Goal: Book appointment/travel/reservation

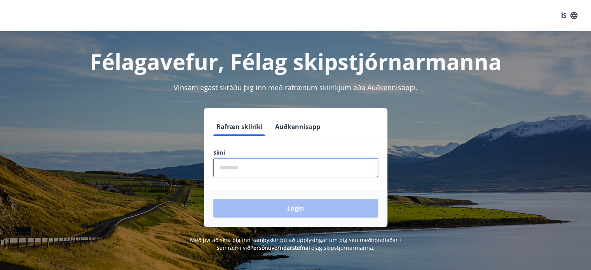
click at [267, 169] on input "phone" at bounding box center [295, 167] width 165 height 19
type input "********"
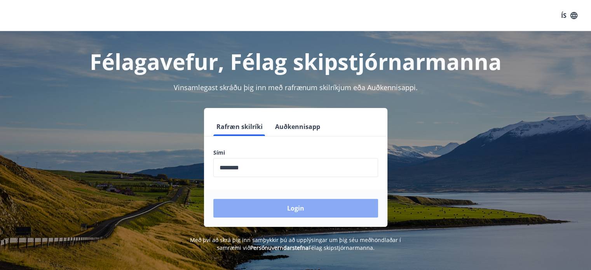
click at [284, 206] on button "Login" at bounding box center [295, 208] width 165 height 19
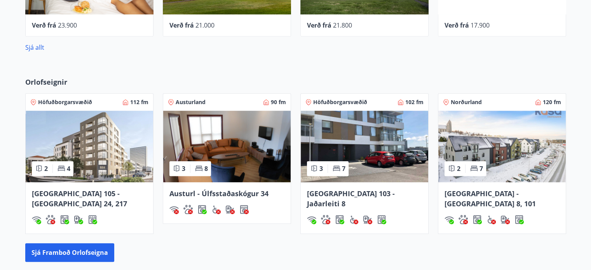
scroll to position [435, 0]
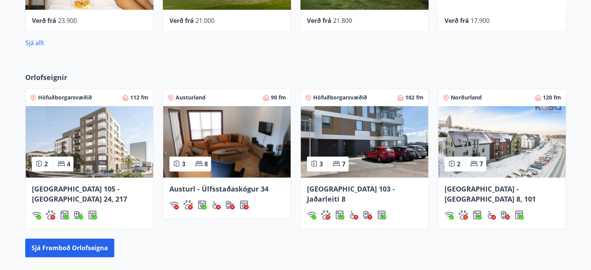
click at [492, 99] on div "Norðurland 120 fm" at bounding box center [502, 98] width 118 height 8
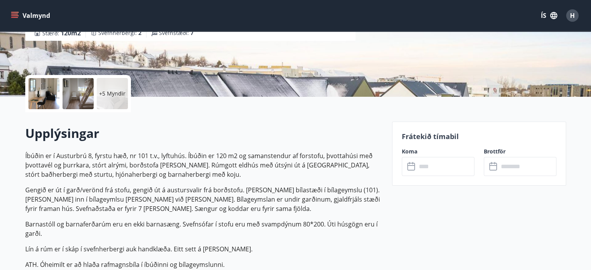
scroll to position [100, 0]
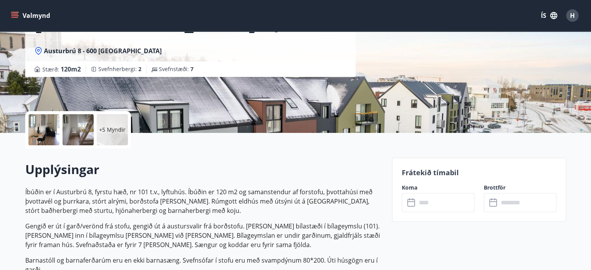
click at [443, 187] on label "Koma" at bounding box center [438, 188] width 73 height 8
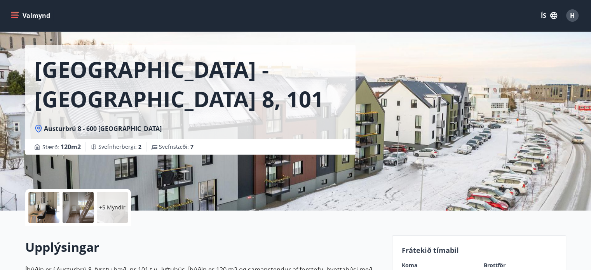
scroll to position [0, 0]
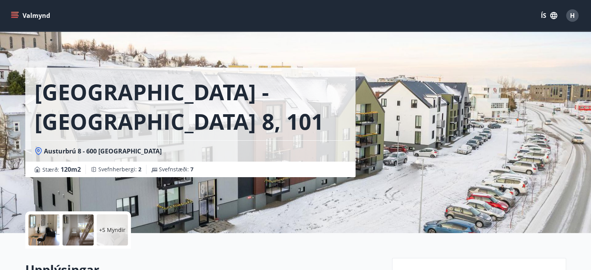
click at [244, 108] on div "[GEOGRAPHIC_DATA] - [GEOGRAPHIC_DATA] 8, 101" at bounding box center [190, 104] width 330 height 73
click at [17, 16] on icon "menu" at bounding box center [15, 15] width 9 height 1
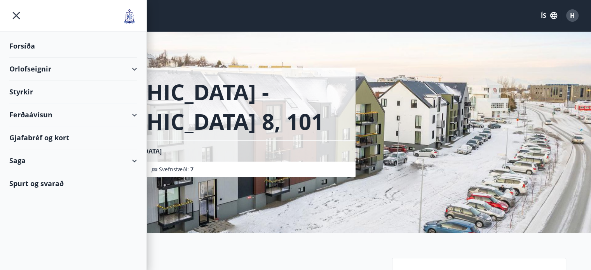
click at [104, 69] on div "Orlofseignir" at bounding box center [73, 68] width 128 height 23
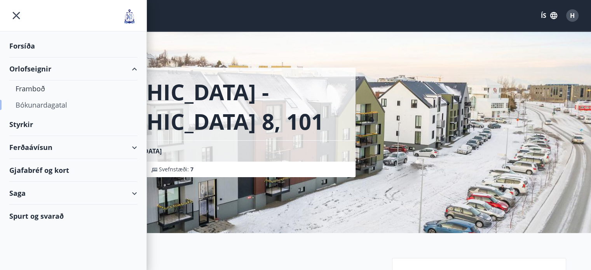
click at [63, 106] on div "Bókunardagatal" at bounding box center [73, 105] width 115 height 16
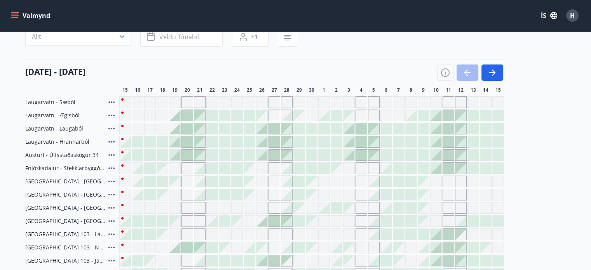
scroll to position [78, 0]
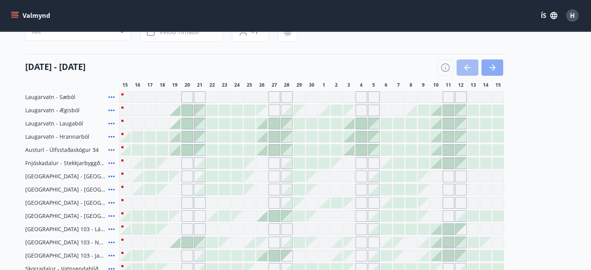
click at [496, 66] on icon "button" at bounding box center [491, 67] width 9 height 9
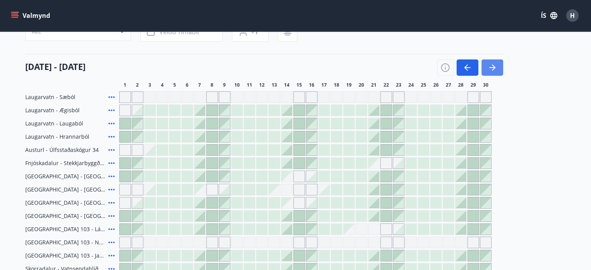
click at [496, 66] on icon "button" at bounding box center [491, 67] width 9 height 9
click at [489, 66] on icon "button" at bounding box center [491, 67] width 9 height 9
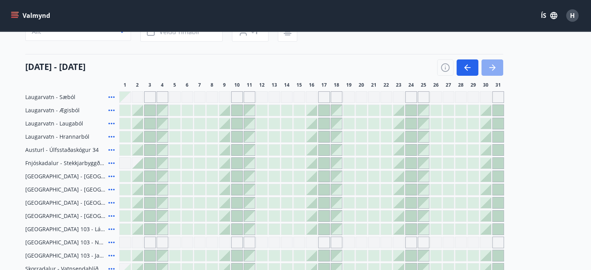
click at [493, 67] on icon "button" at bounding box center [492, 67] width 6 height 1
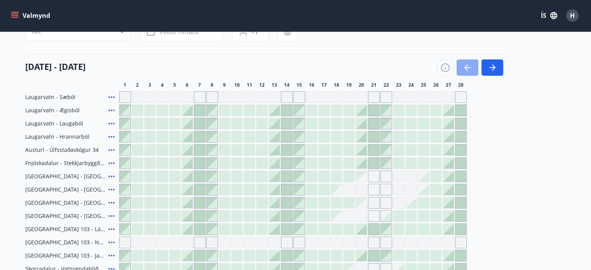
click at [461, 64] on button "button" at bounding box center [467, 67] width 22 height 16
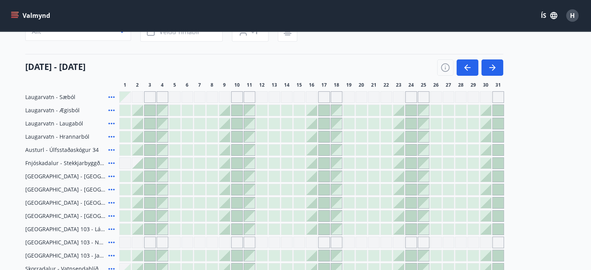
click at [111, 175] on icon at bounding box center [111, 176] width 9 height 9
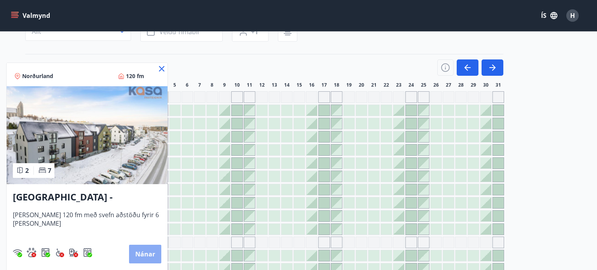
click at [131, 258] on button "Nánar" at bounding box center [145, 254] width 32 height 19
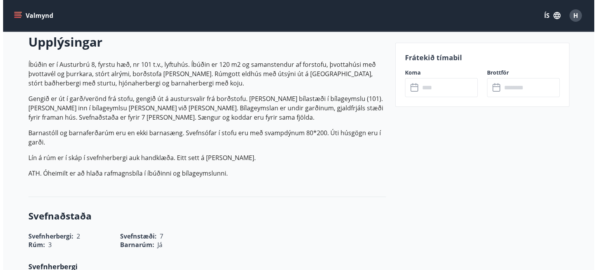
scroll to position [238, 0]
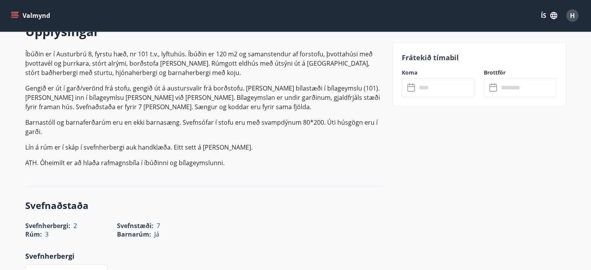
click at [426, 91] on input "text" at bounding box center [445, 87] width 58 height 19
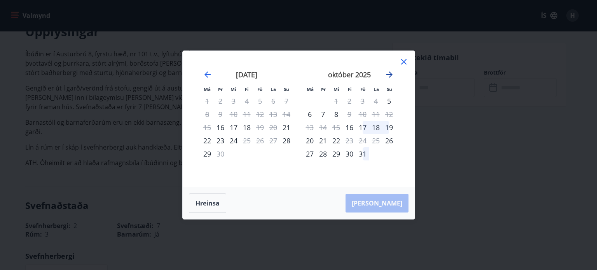
click at [389, 73] on icon "Move forward to switch to the next month." at bounding box center [389, 74] width 9 height 9
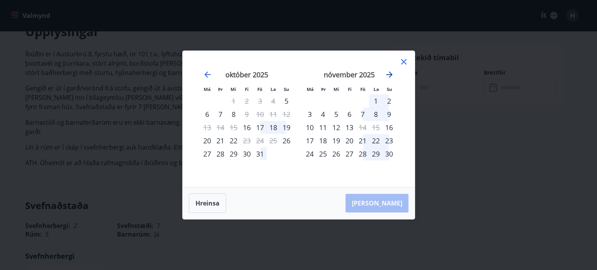
click at [389, 73] on icon "Move forward to switch to the next month." at bounding box center [389, 74] width 9 height 9
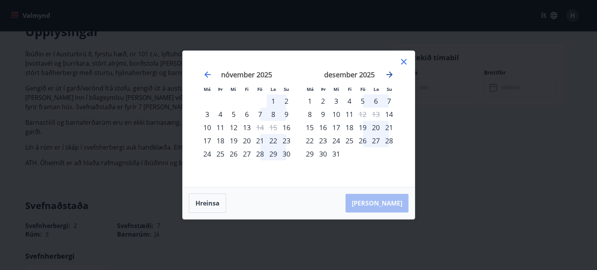
click at [389, 73] on icon "Move forward to switch to the next month." at bounding box center [389, 74] width 9 height 9
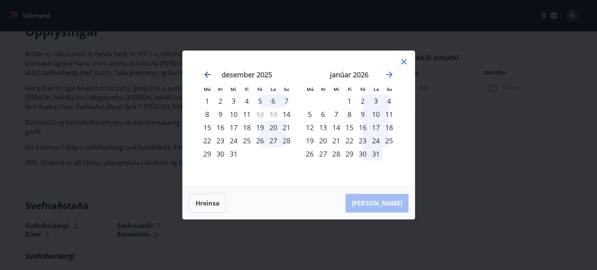
click at [207, 73] on icon "Move backward to switch to the previous month." at bounding box center [207, 74] width 6 height 6
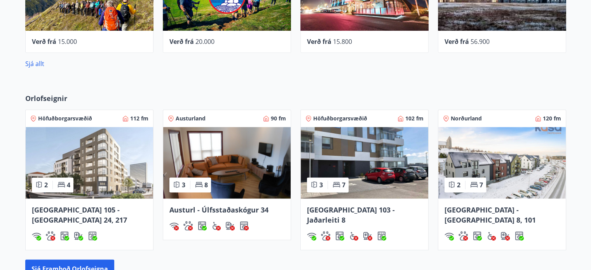
scroll to position [466, 0]
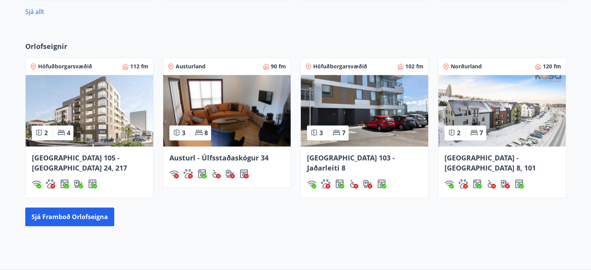
click at [517, 153] on span "[GEOGRAPHIC_DATA] - [GEOGRAPHIC_DATA] 8, 101" at bounding box center [489, 162] width 91 height 19
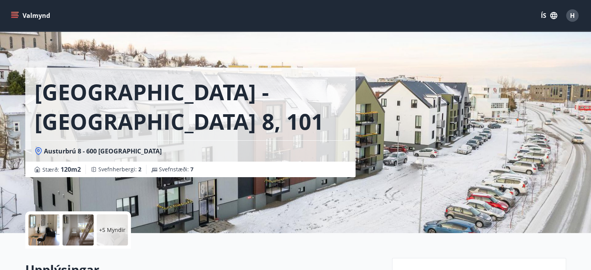
click at [15, 10] on button "Valmynd" at bounding box center [31, 16] width 44 height 14
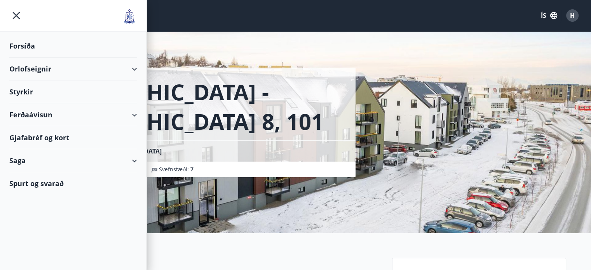
click at [33, 68] on div "Orlofseignir" at bounding box center [73, 68] width 128 height 23
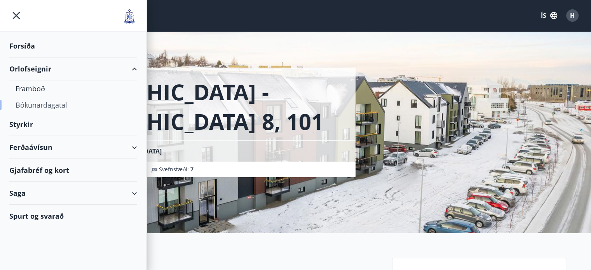
click at [39, 102] on div "Bókunardagatal" at bounding box center [73, 105] width 115 height 16
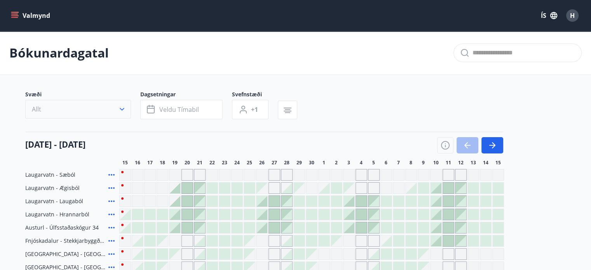
click at [121, 108] on icon "button" at bounding box center [122, 109] width 8 height 8
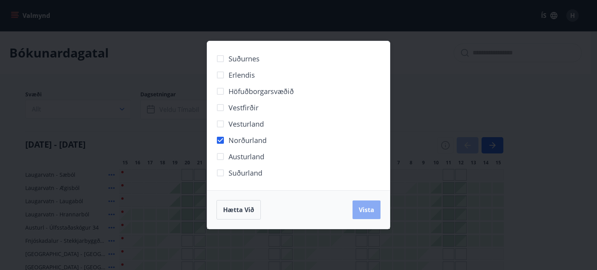
click at [366, 208] on span "Vista" at bounding box center [367, 209] width 16 height 9
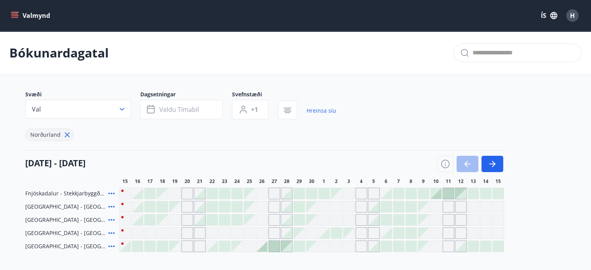
click at [111, 192] on icon at bounding box center [111, 193] width 9 height 9
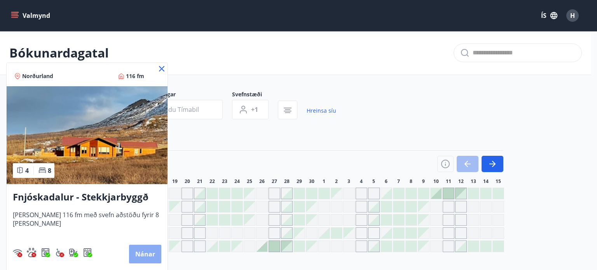
click at [151, 254] on button "Nánar" at bounding box center [145, 254] width 32 height 19
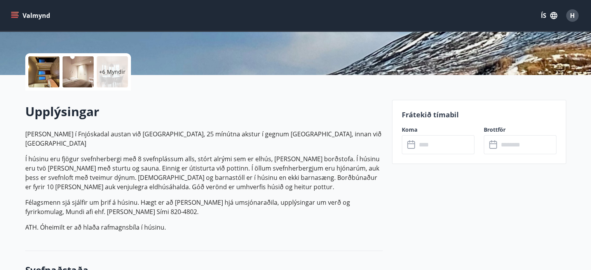
scroll to position [165, 0]
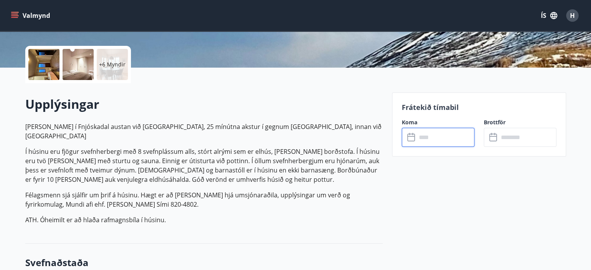
click at [436, 135] on input "text" at bounding box center [445, 137] width 58 height 19
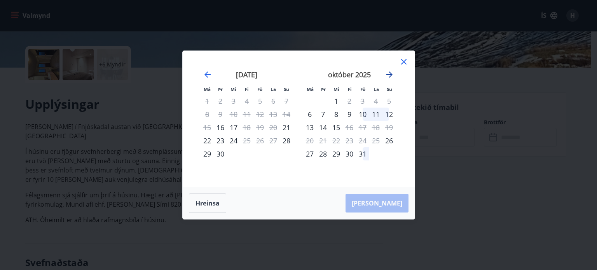
click at [389, 74] on icon "Move forward to switch to the next month." at bounding box center [389, 74] width 9 height 9
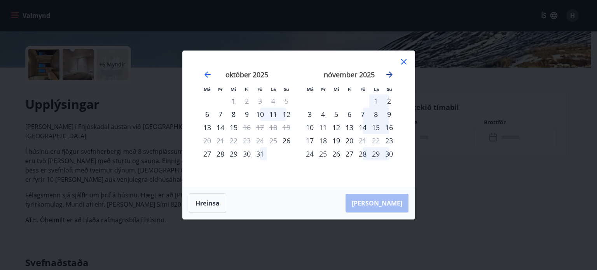
click at [389, 74] on icon "Move forward to switch to the next month." at bounding box center [389, 74] width 9 height 9
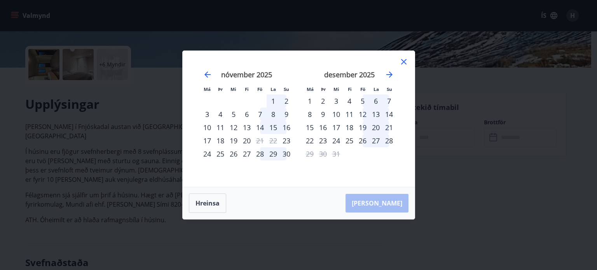
click at [402, 64] on icon at bounding box center [403, 61] width 9 height 9
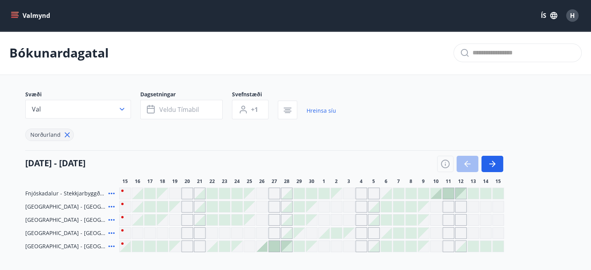
click at [112, 220] on icon at bounding box center [111, 219] width 9 height 9
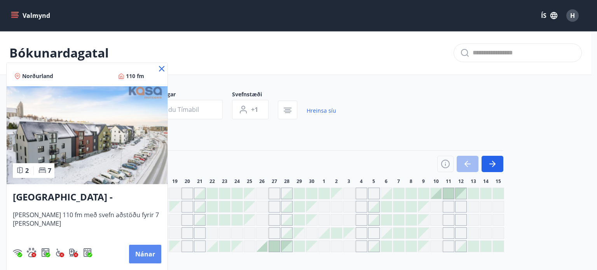
click at [134, 253] on button "Nánar" at bounding box center [145, 254] width 32 height 19
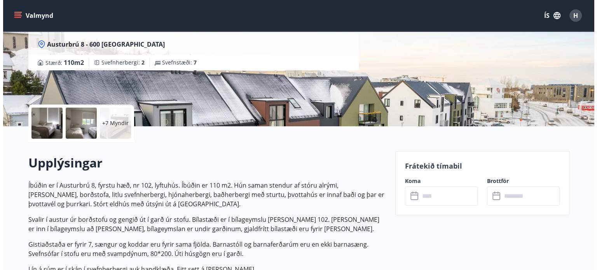
scroll to position [113, 0]
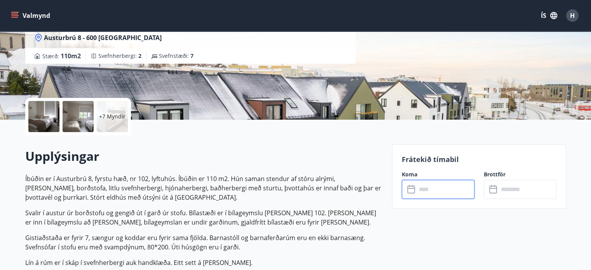
click at [449, 188] on input "text" at bounding box center [445, 189] width 58 height 19
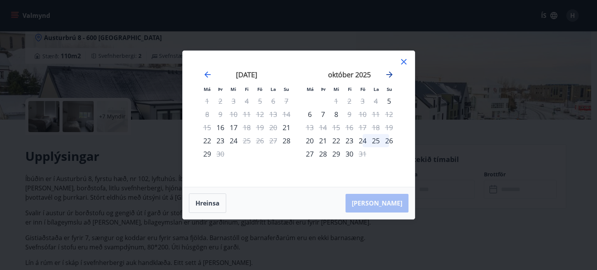
click at [388, 73] on icon "Move forward to switch to the next month." at bounding box center [389, 74] width 9 height 9
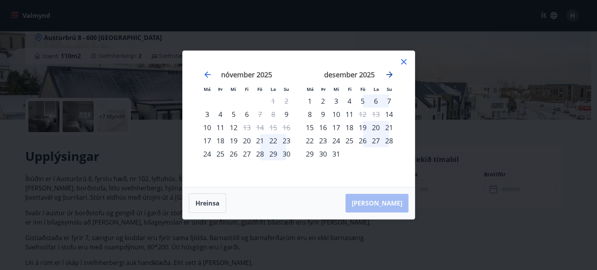
click at [388, 72] on icon "Move forward to switch to the next month." at bounding box center [389, 74] width 6 height 6
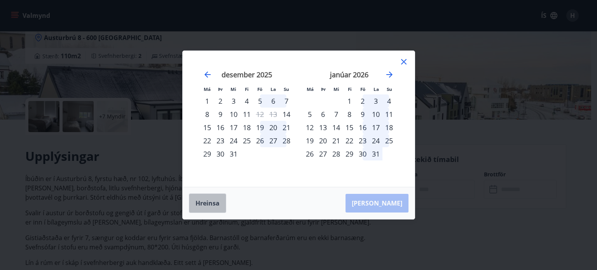
click at [202, 198] on button "Hreinsa" at bounding box center [207, 202] width 37 height 19
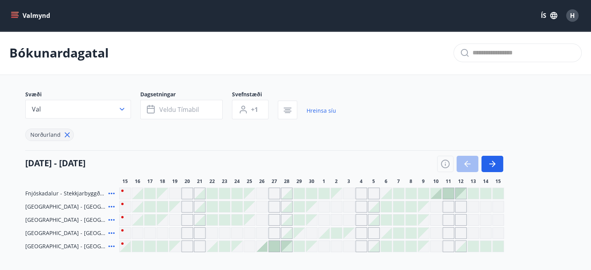
click at [110, 245] on icon at bounding box center [111, 246] width 9 height 9
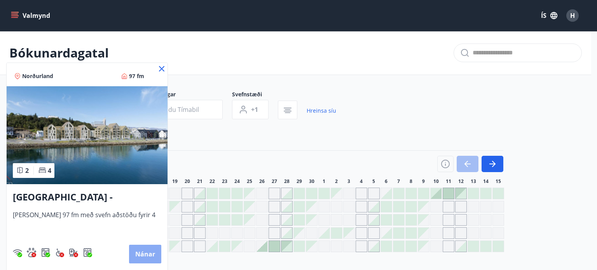
click at [132, 254] on button "Nánar" at bounding box center [145, 254] width 32 height 19
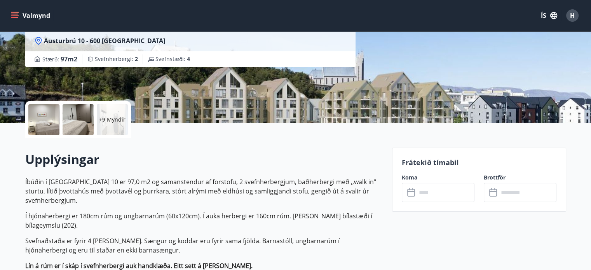
scroll to position [114, 0]
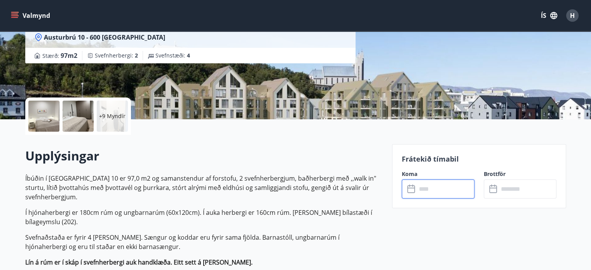
click at [444, 186] on input "text" at bounding box center [445, 188] width 58 height 19
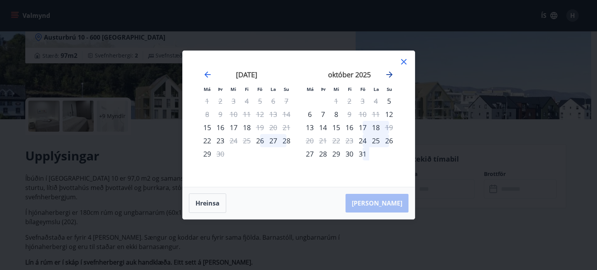
click at [390, 75] on icon "Move forward to switch to the next month." at bounding box center [389, 74] width 6 height 6
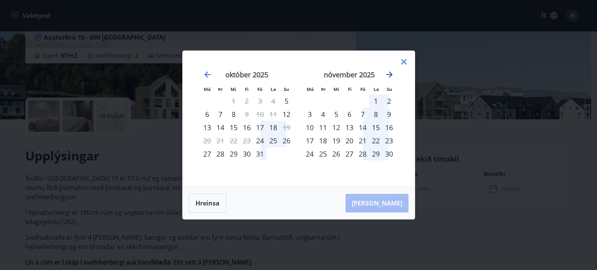
click at [390, 75] on icon "Move forward to switch to the next month." at bounding box center [389, 74] width 6 height 6
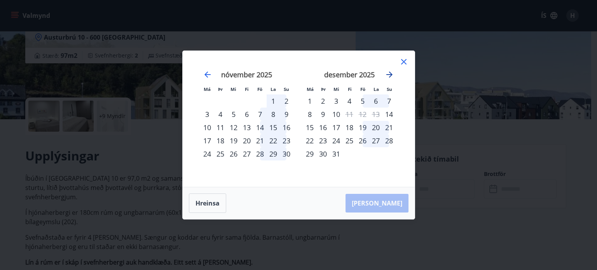
click at [390, 75] on icon "Move forward to switch to the next month." at bounding box center [389, 74] width 6 height 6
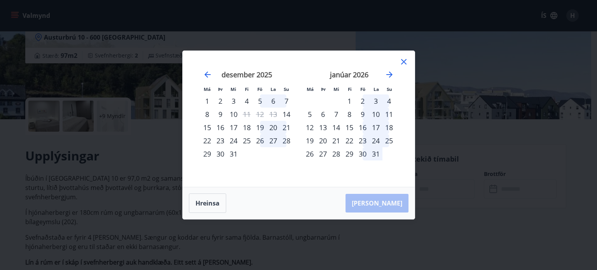
click at [407, 60] on icon at bounding box center [403, 61] width 9 height 9
